Goal: Transaction & Acquisition: Purchase product/service

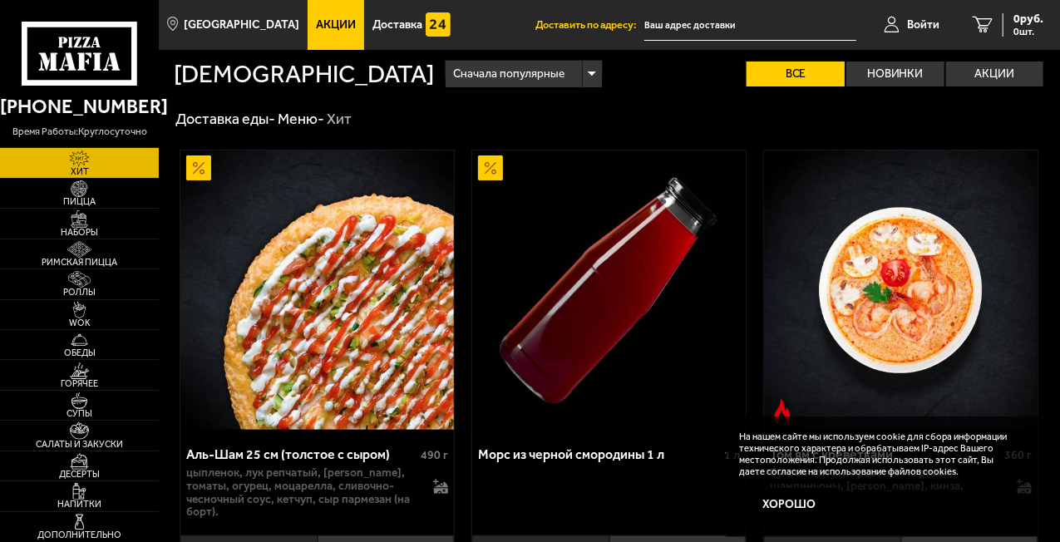
click at [692, 20] on input "text" at bounding box center [751, 25] width 212 height 31
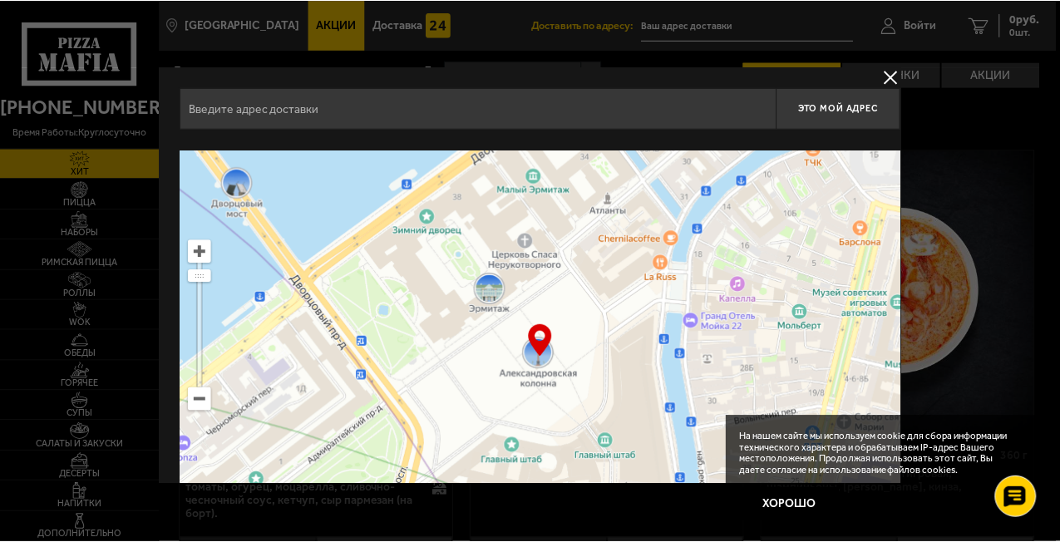
scroll to position [0, 2]
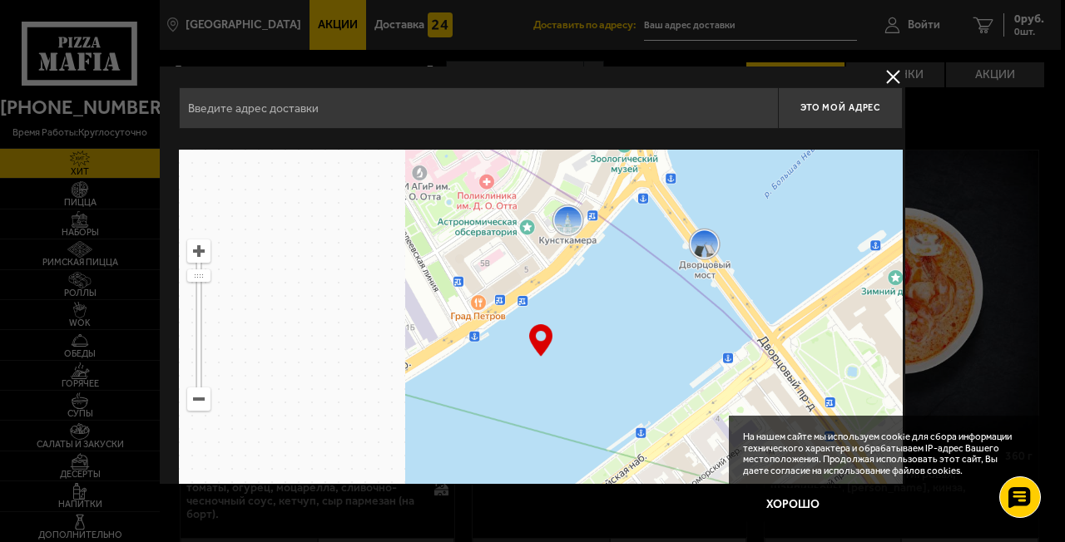
drag, startPoint x: 342, startPoint y: 219, endPoint x: 900, endPoint y: 359, distance: 575.5
click at [900, 359] on ymaps at bounding box center [541, 358] width 724 height 416
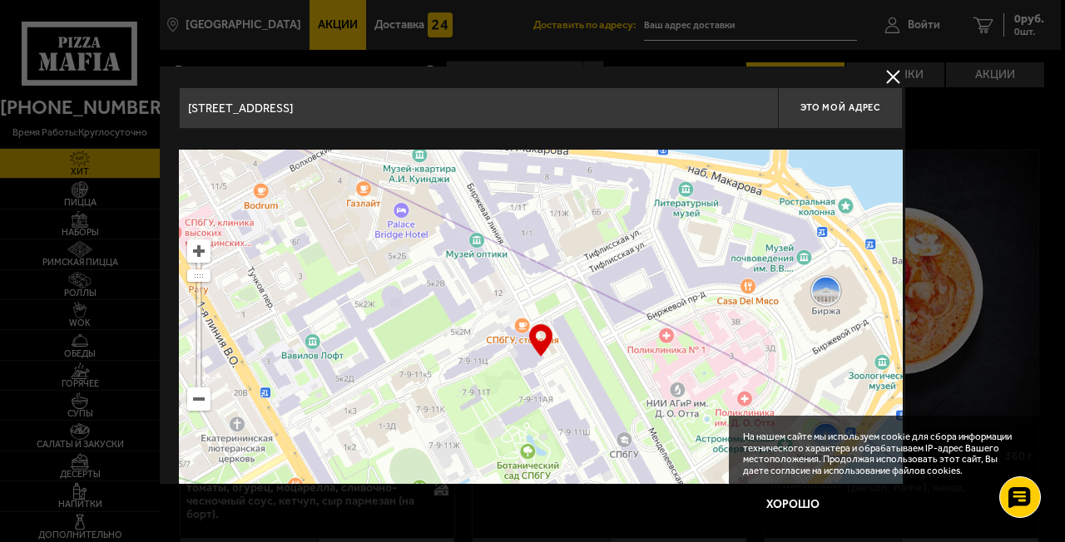
drag, startPoint x: 429, startPoint y: 343, endPoint x: 882, endPoint y: 336, distance: 452.5
click at [882, 336] on ymaps at bounding box center [541, 358] width 724 height 416
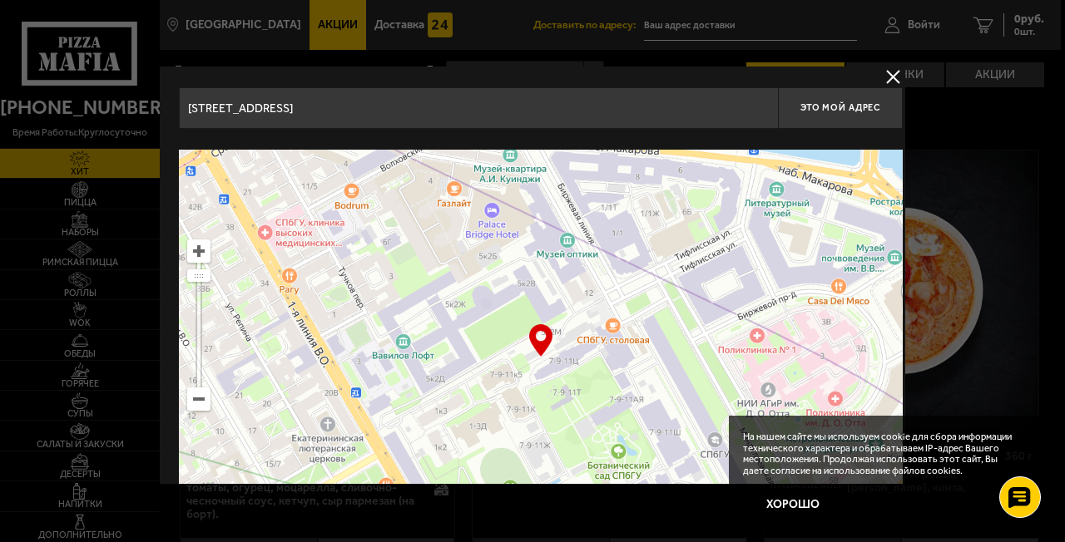
click at [427, 106] on input "[STREET_ADDRESS]" at bounding box center [478, 108] width 599 height 42
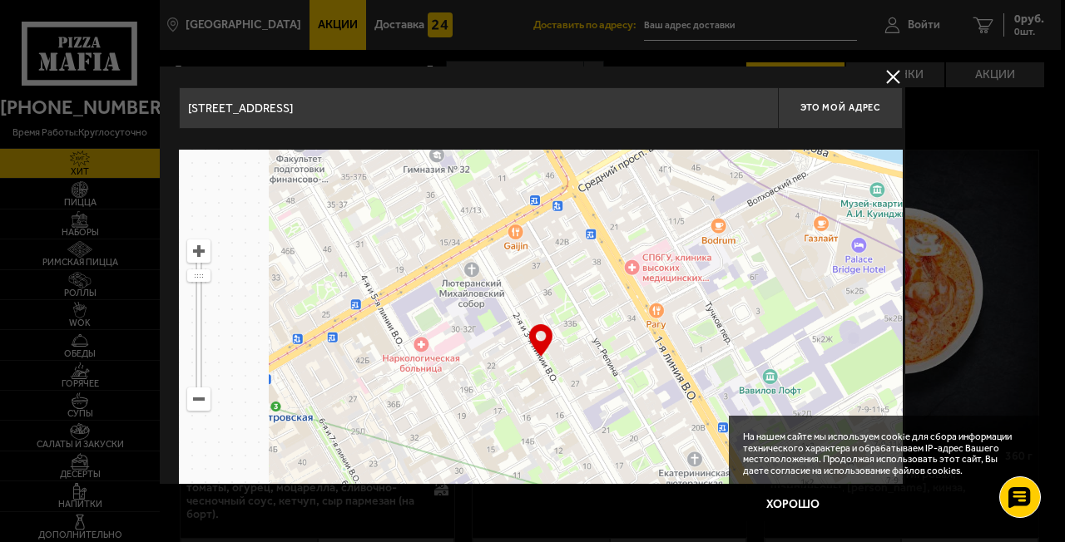
drag, startPoint x: 335, startPoint y: 319, endPoint x: 702, endPoint y: 354, distance: 368.5
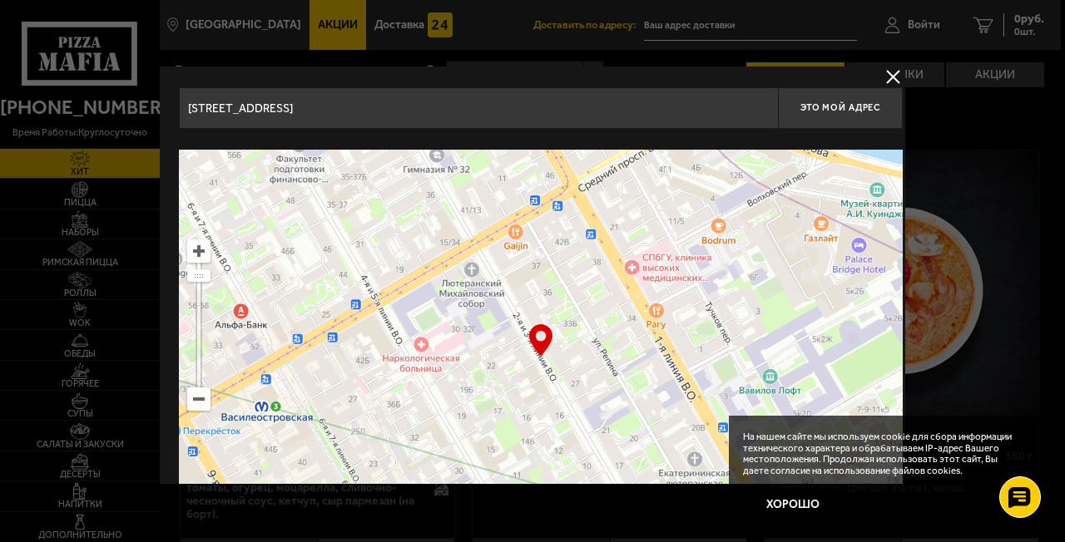
click at [702, 354] on ymaps at bounding box center [541, 358] width 724 height 416
drag, startPoint x: 334, startPoint y: 113, endPoint x: 179, endPoint y: 111, distance: 155.5
click at [179, 111] on input "[STREET_ADDRESS]" at bounding box center [478, 108] width 599 height 42
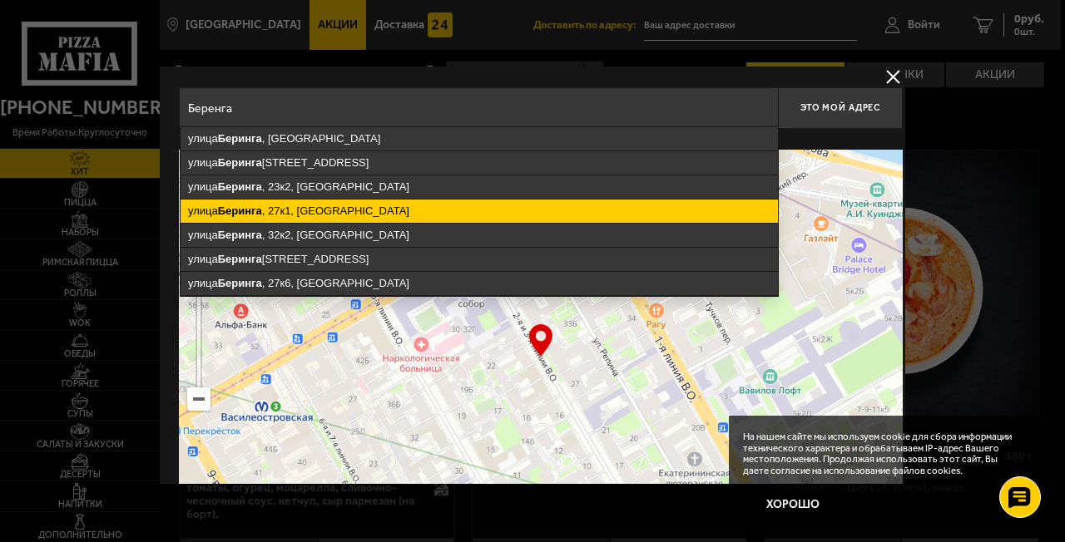
click at [311, 214] on ymaps "[STREET_ADDRESS]" at bounding box center [478, 211] width 597 height 23
type input "[STREET_ADDRESS]"
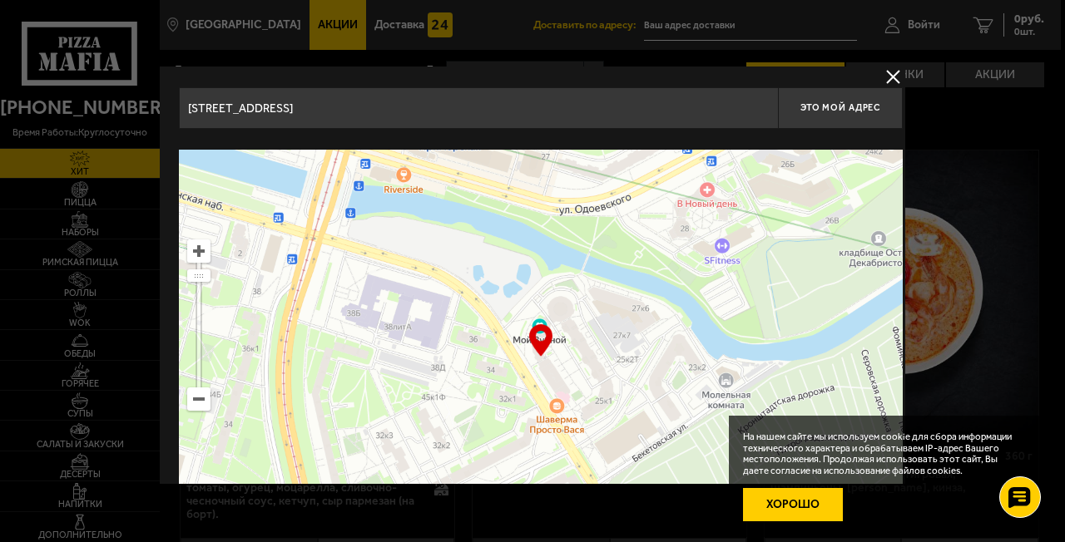
click at [796, 498] on button "Хорошо" at bounding box center [793, 504] width 100 height 33
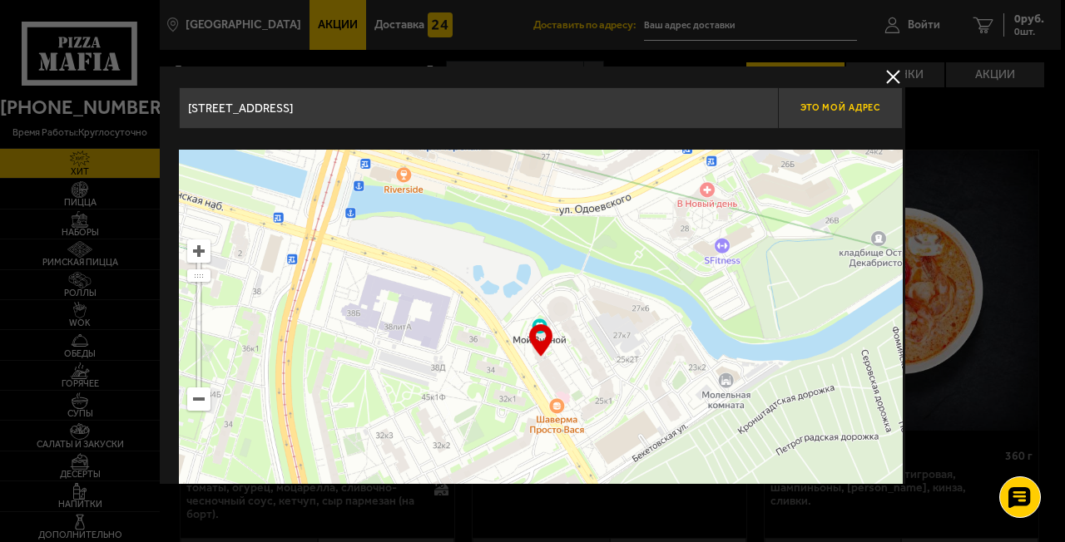
click at [811, 106] on span "Это мой адрес" at bounding box center [840, 107] width 80 height 11
type input "[STREET_ADDRESS]"
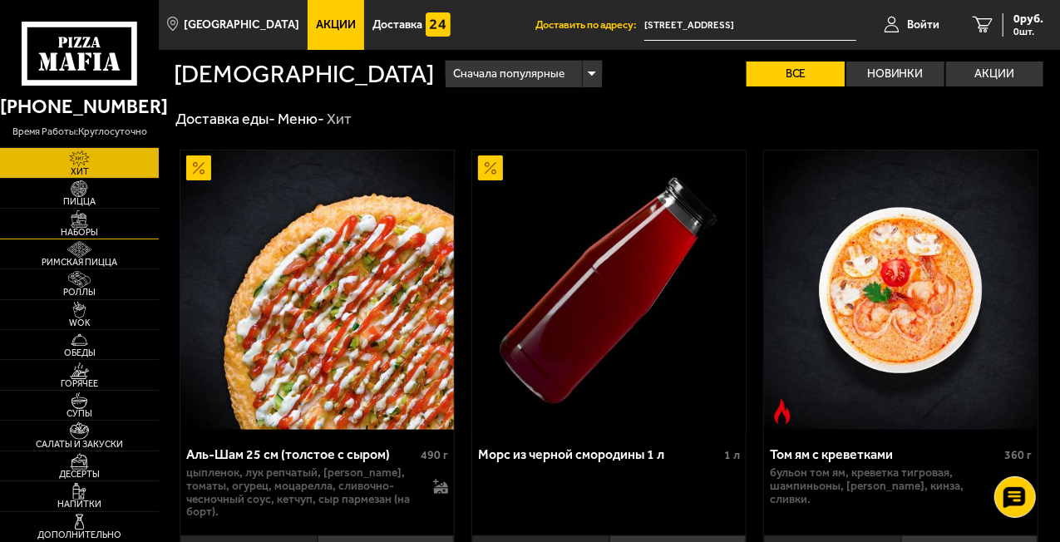
click at [88, 216] on img at bounding box center [79, 218] width 42 height 17
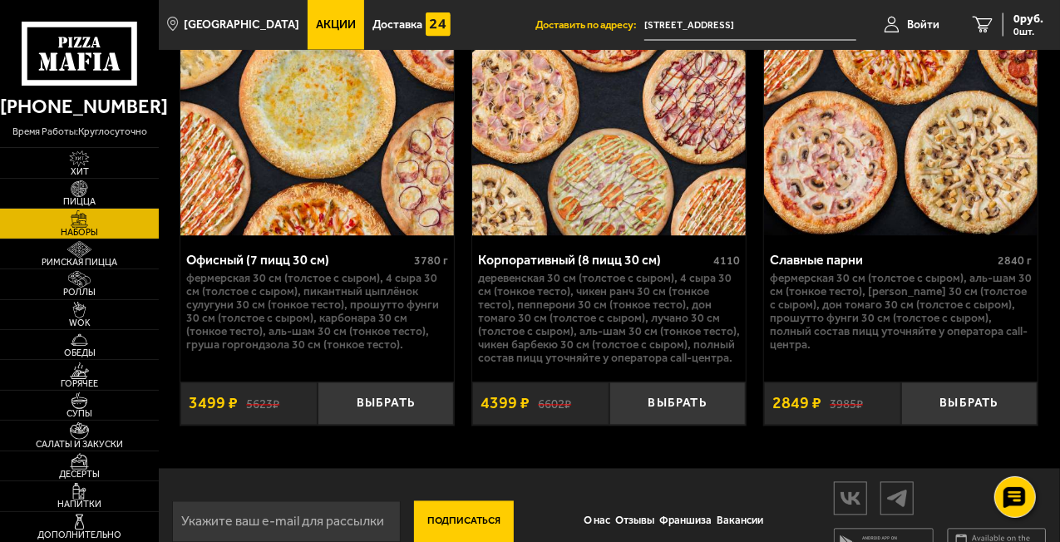
scroll to position [4677, 0]
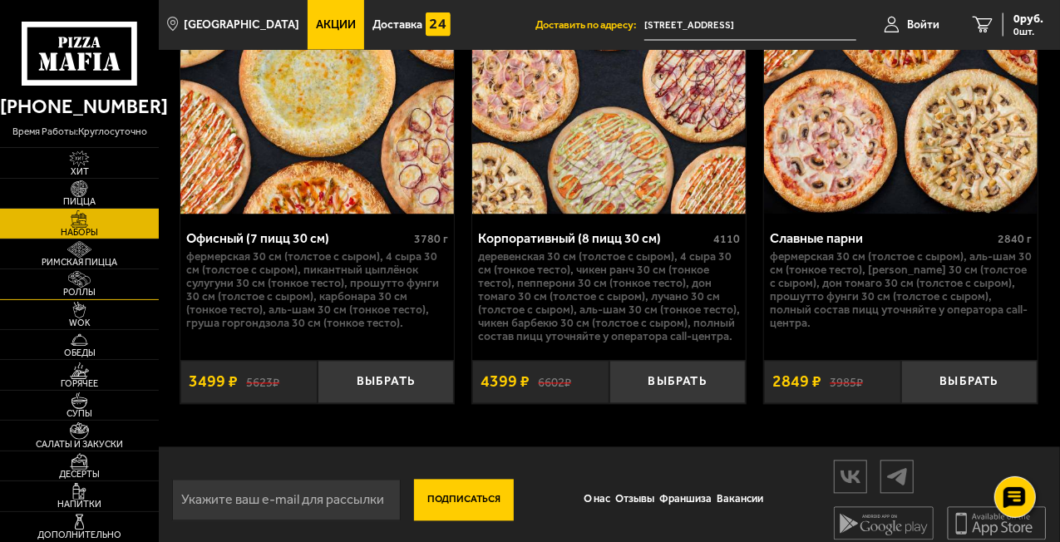
click at [120, 289] on span "Роллы" at bounding box center [79, 292] width 159 height 9
